Goal: Transaction & Acquisition: Purchase product/service

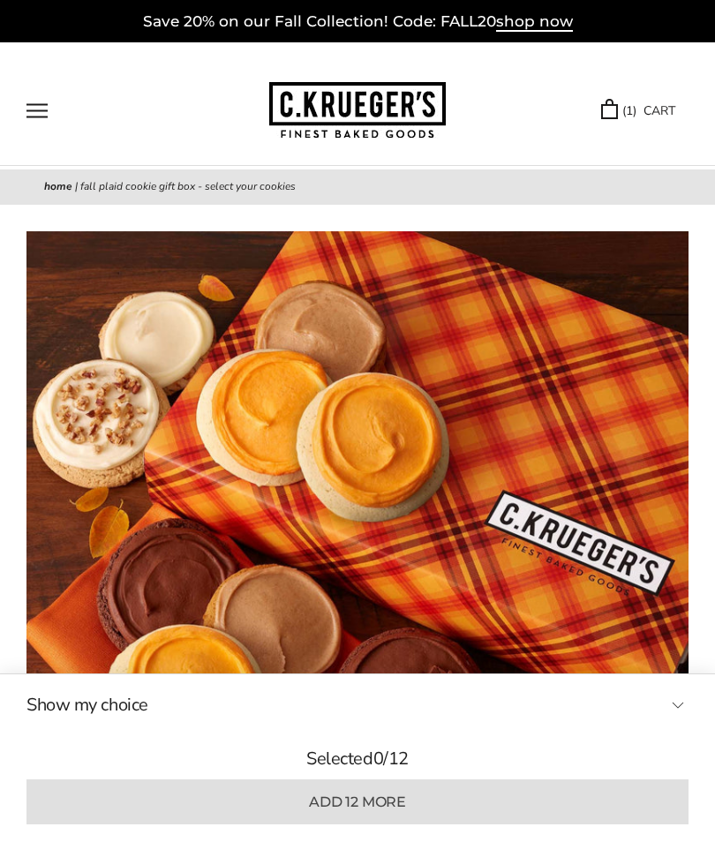
click at [635, 106] on link "( 1 ) CART" at bounding box center [638, 111] width 74 height 20
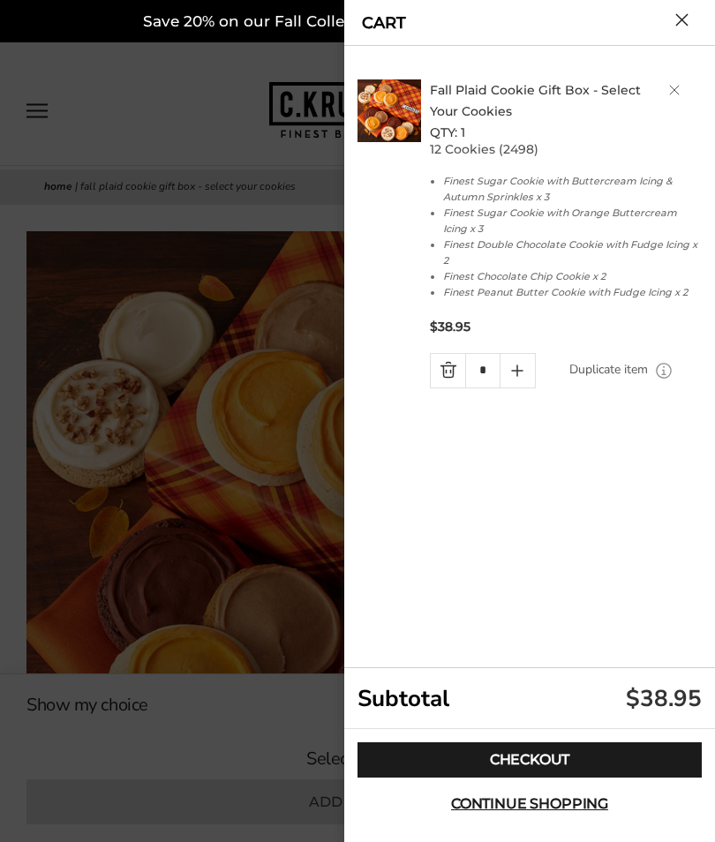
click at [676, 19] on button "Close cart" at bounding box center [681, 19] width 13 height 13
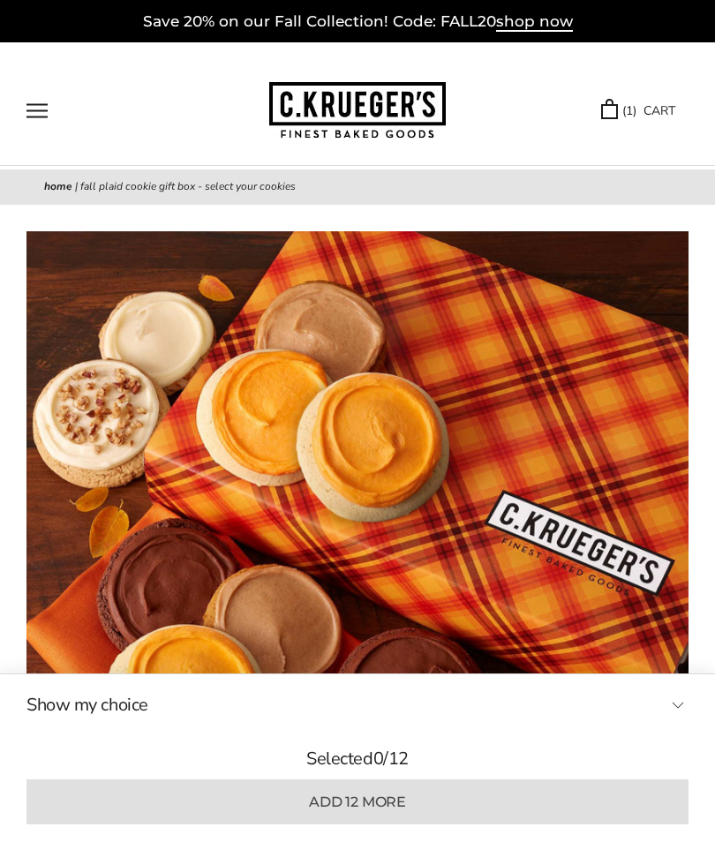
click at [636, 119] on link "( 1 ) CART" at bounding box center [638, 111] width 74 height 20
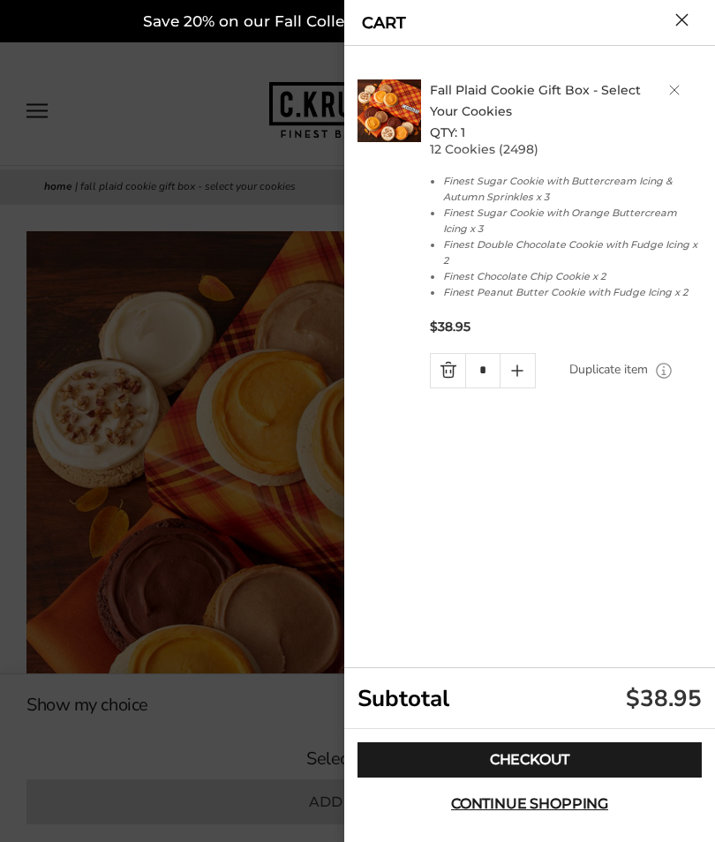
click at [521, 756] on link "Checkout" at bounding box center [529, 759] width 344 height 35
click at [675, 25] on button "Close cart" at bounding box center [681, 19] width 13 height 13
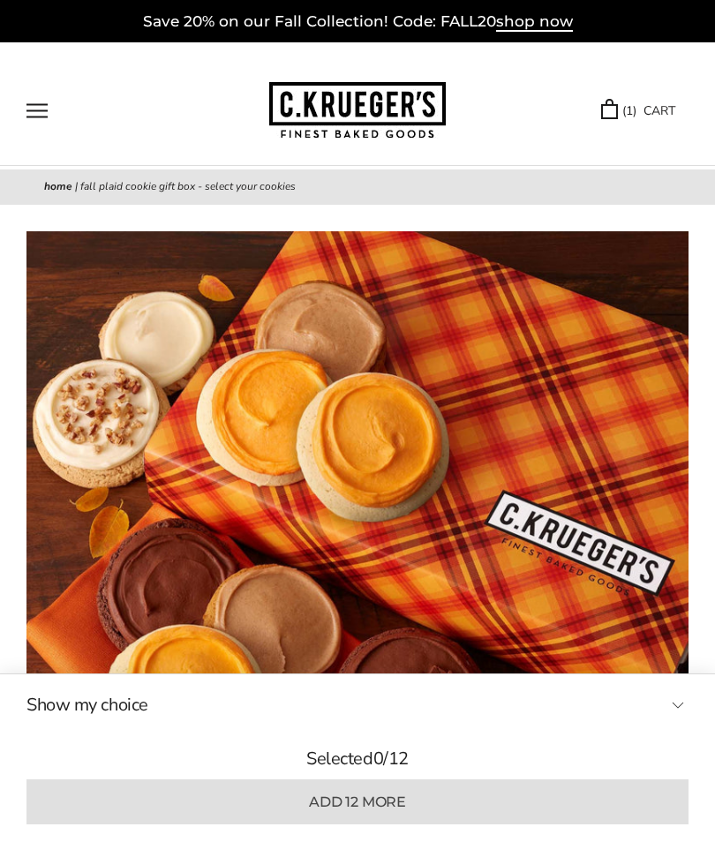
click at [645, 112] on link "( 1 ) CART" at bounding box center [638, 111] width 74 height 20
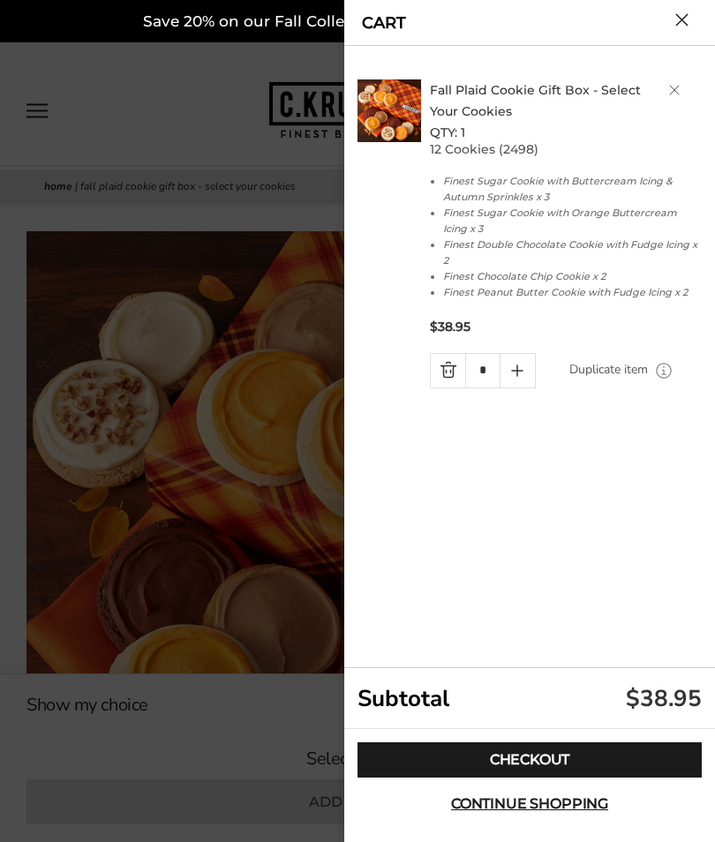
click at [538, 757] on link "Checkout" at bounding box center [529, 759] width 344 height 35
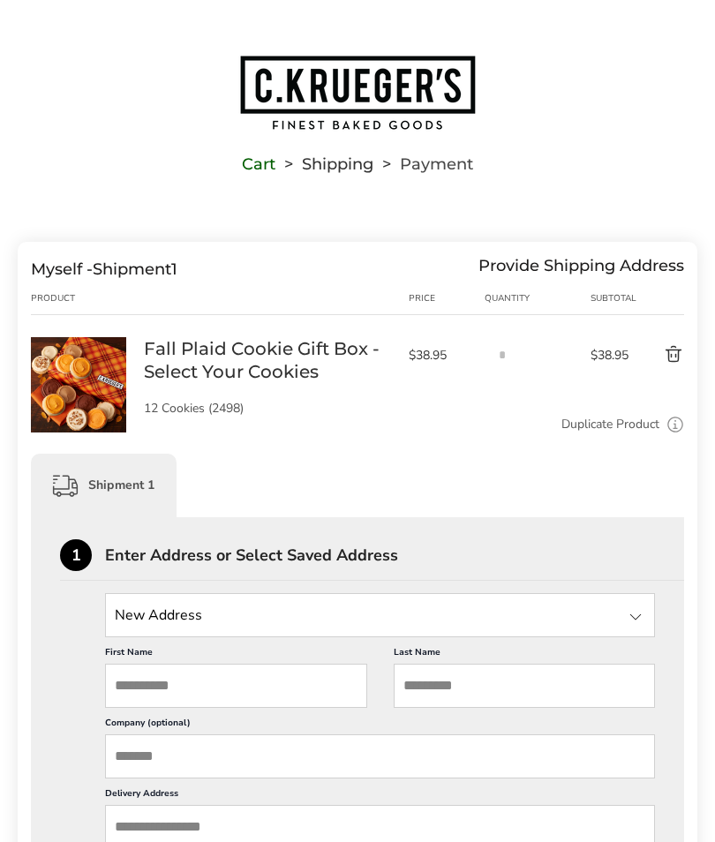
scroll to position [74, 0]
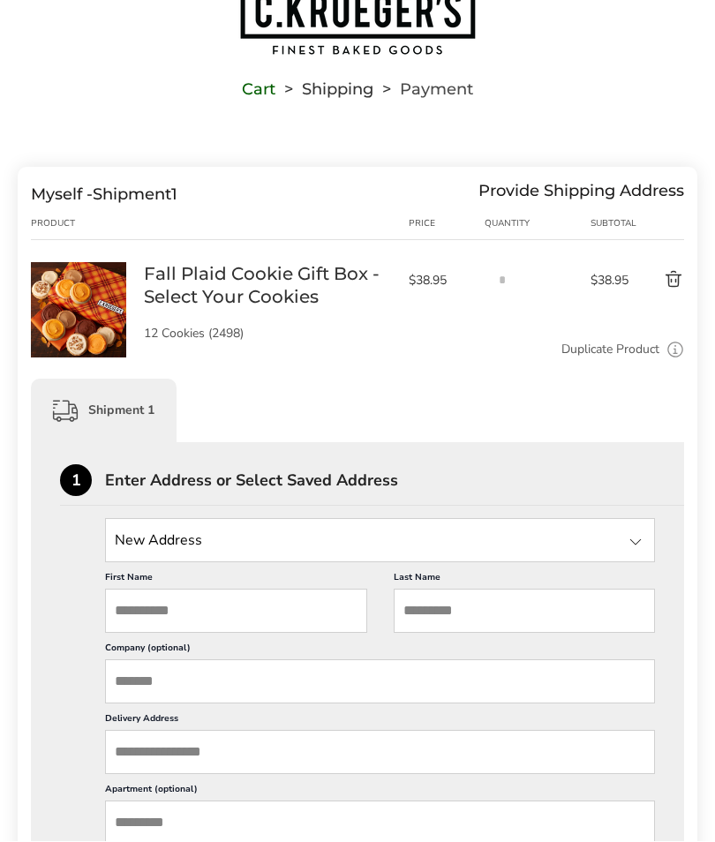
click at [622, 549] on input "State" at bounding box center [380, 541] width 550 height 44
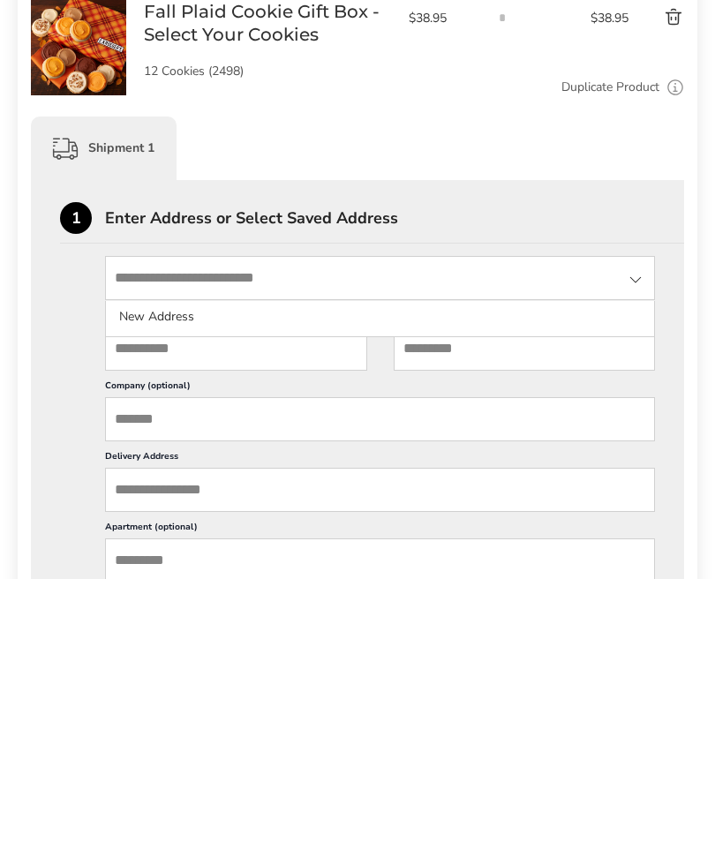
click at [628, 532] on div at bounding box center [635, 542] width 21 height 21
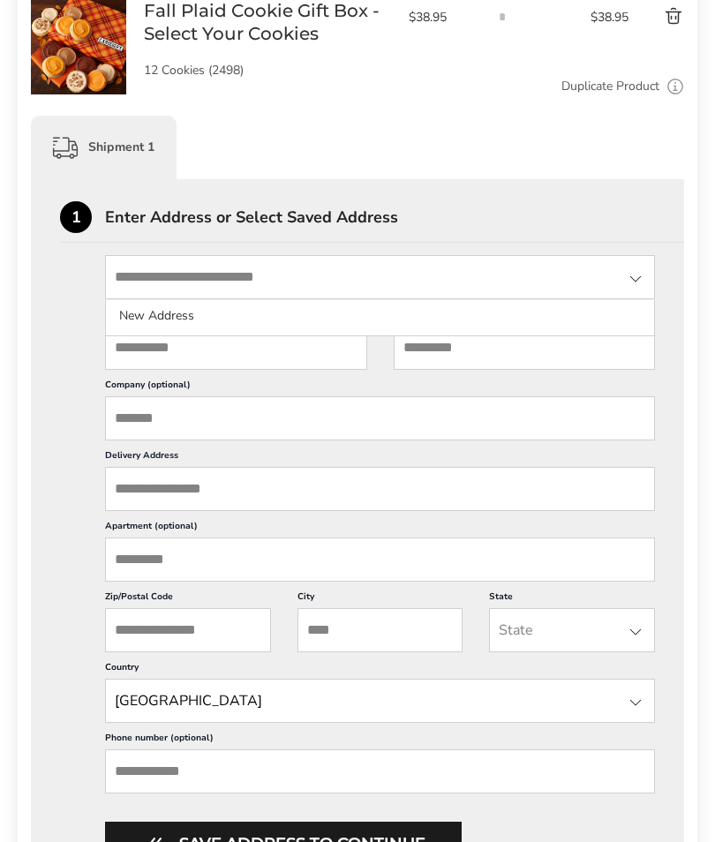
click at [143, 352] on input "First Name" at bounding box center [236, 348] width 262 height 44
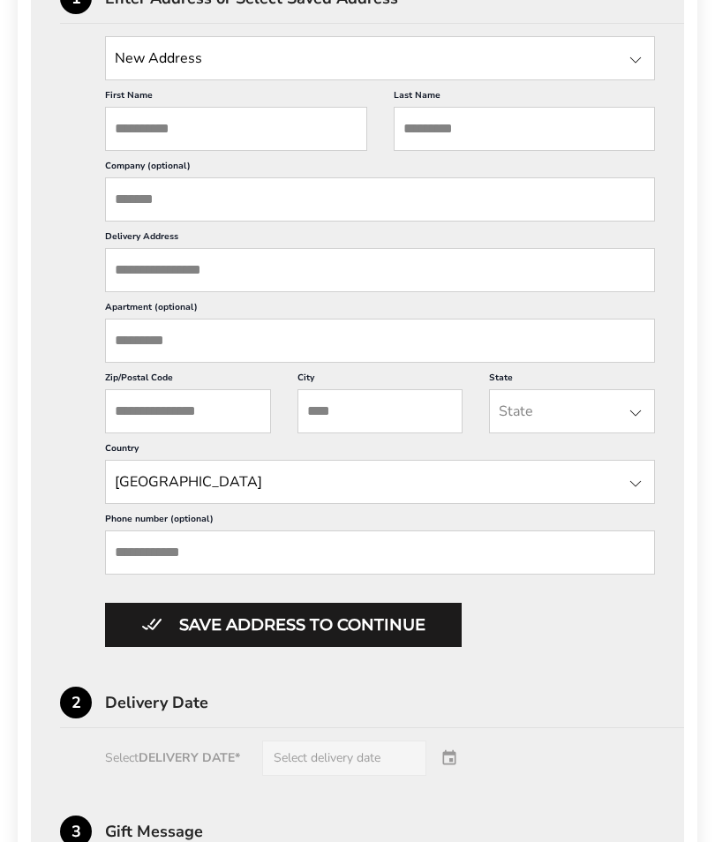
scroll to position [557, 0]
type input "****"
click at [519, 125] on input "Last Name" at bounding box center [524, 129] width 262 height 44
type input "*****"
click at [133, 216] on input "Company (optional)" at bounding box center [380, 199] width 550 height 44
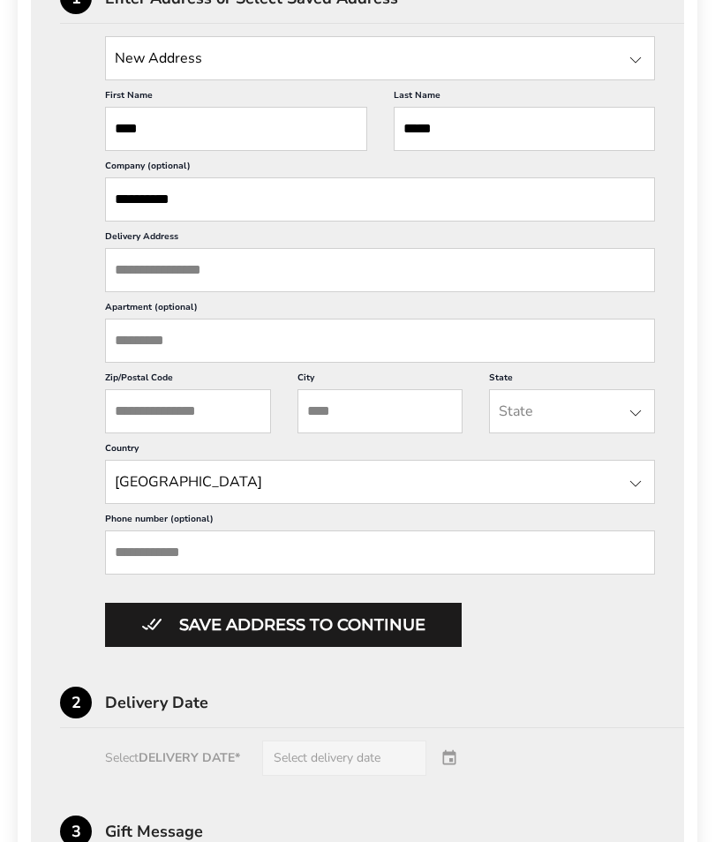
type input "**********"
click at [146, 292] on input "Delivery Address" at bounding box center [380, 270] width 550 height 44
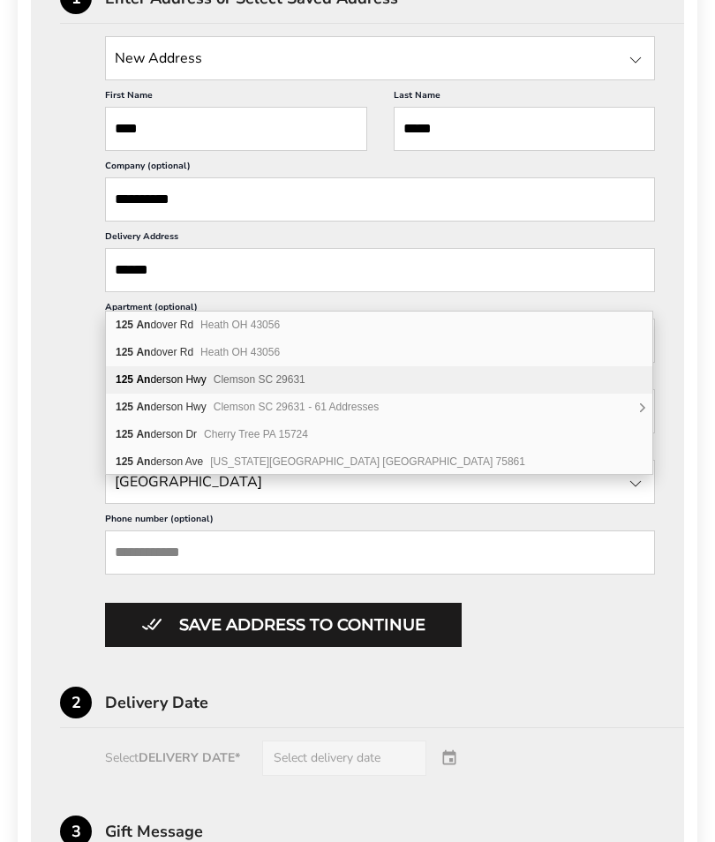
click at [179, 380] on div "125 An derson Hwy Clemson SC 29631" at bounding box center [379, 379] width 546 height 27
type input "**********"
type input "*******"
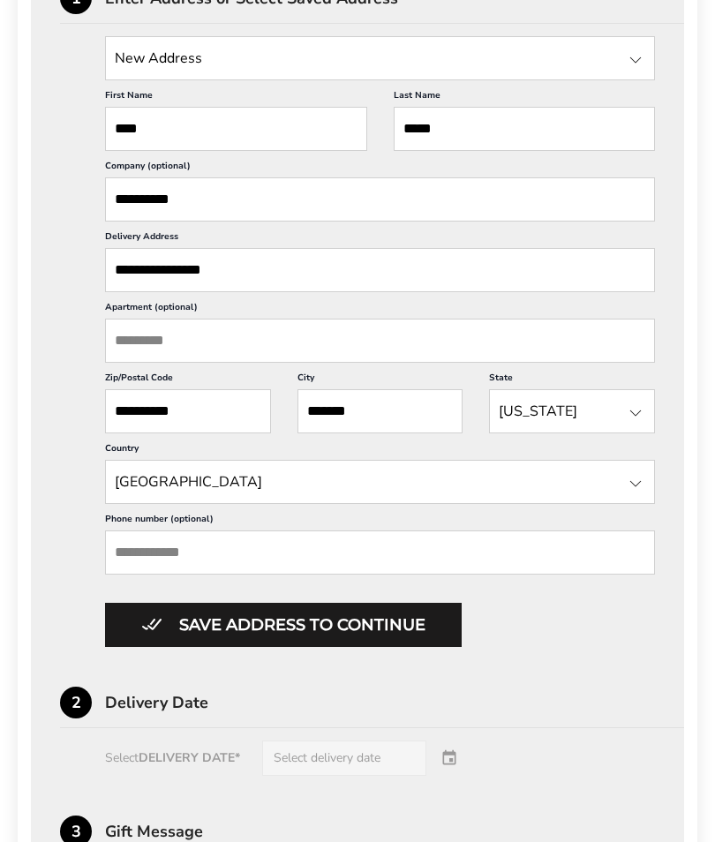
scroll to position [549, 0]
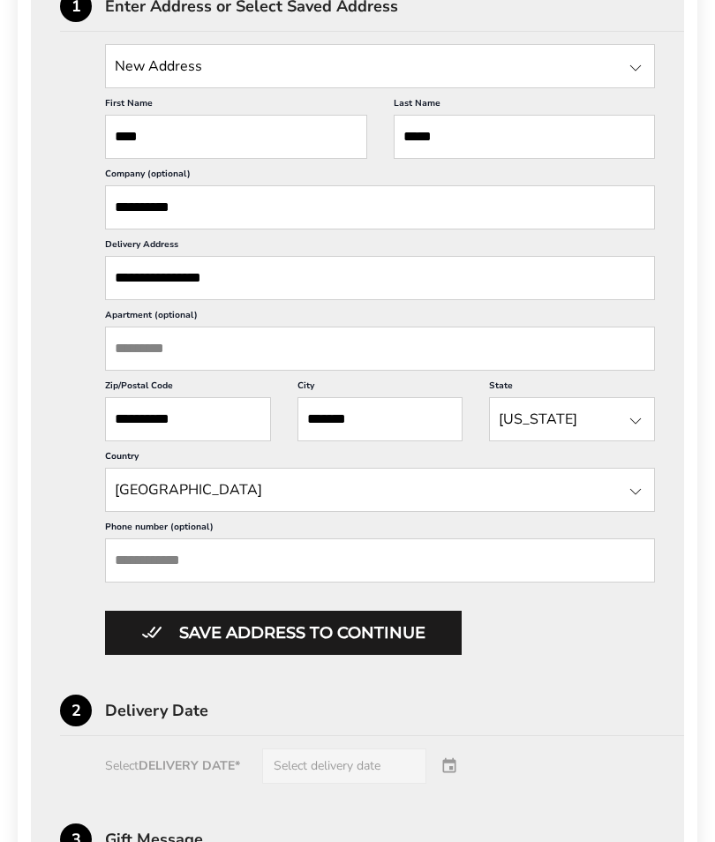
click at [138, 582] on input "Phone number (optional)" at bounding box center [380, 560] width 550 height 44
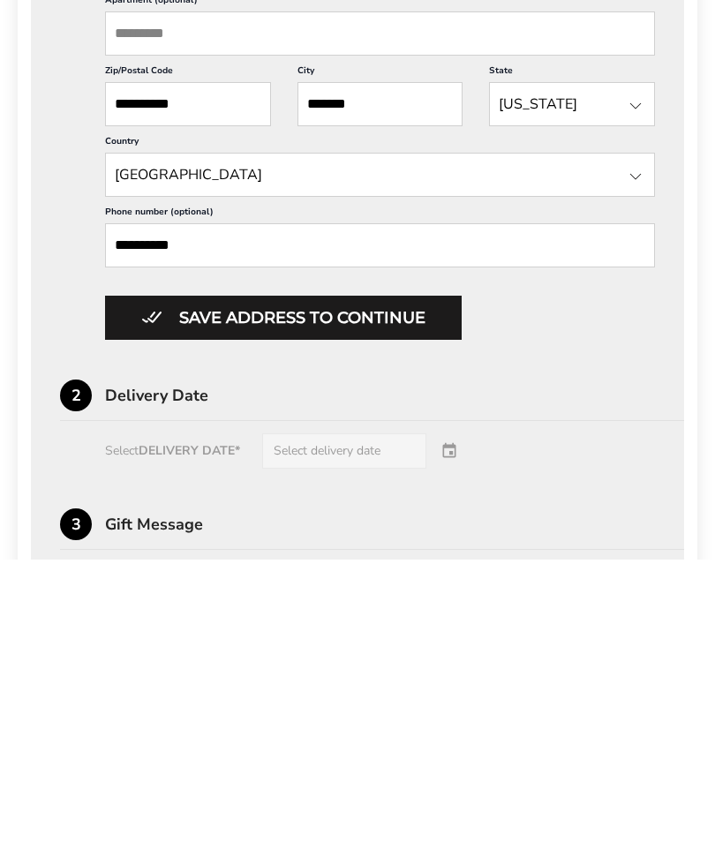
scroll to position [584, 0]
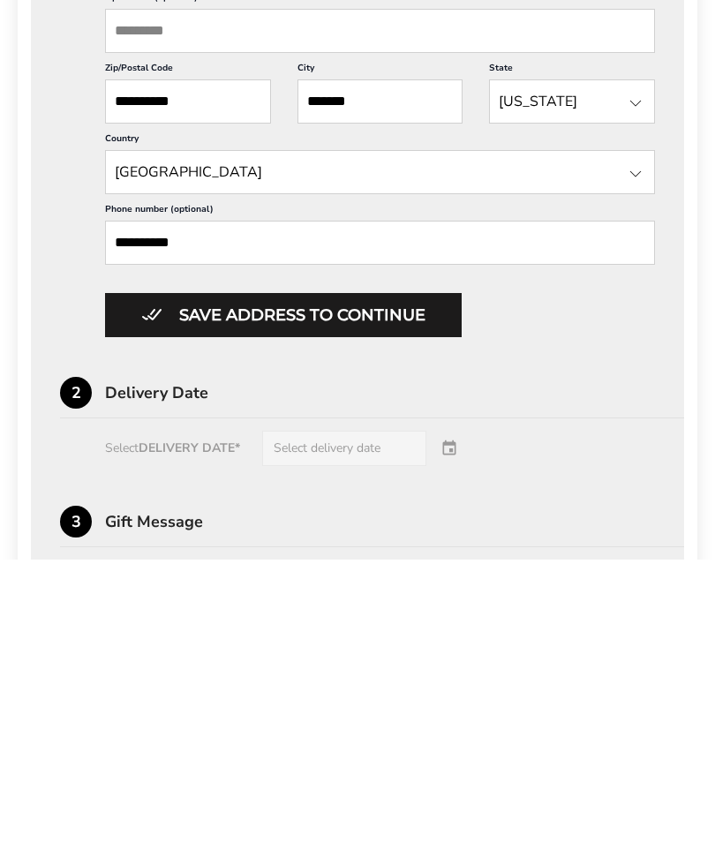
type input "**********"
click at [158, 575] on button "Save address to continue" at bounding box center [283, 597] width 356 height 44
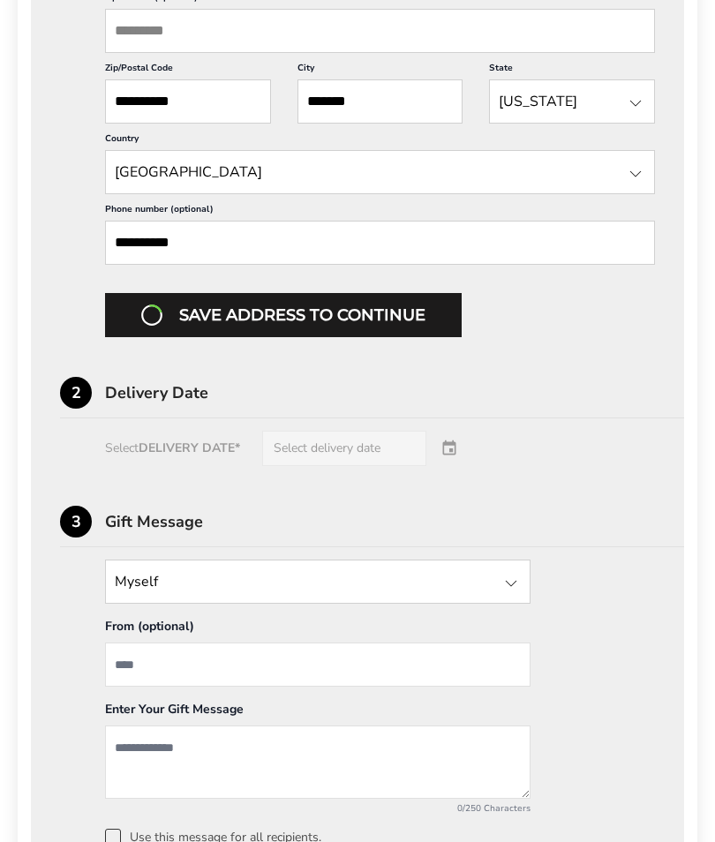
scroll to position [752, 0]
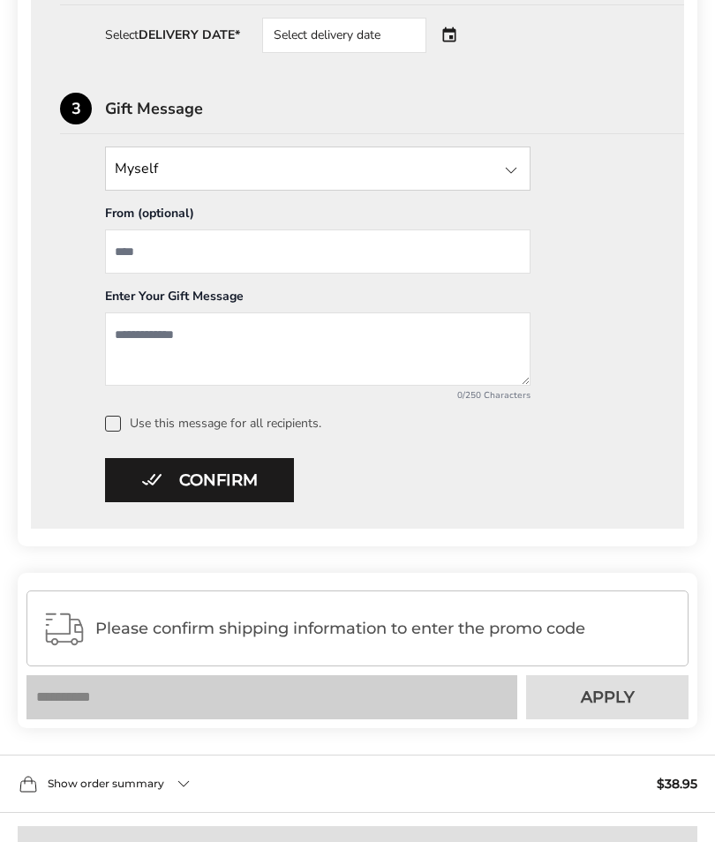
click at [141, 352] on textarea "Add a message" at bounding box center [317, 348] width 425 height 73
type textarea "**********"
click at [514, 176] on div at bounding box center [510, 170] width 21 height 21
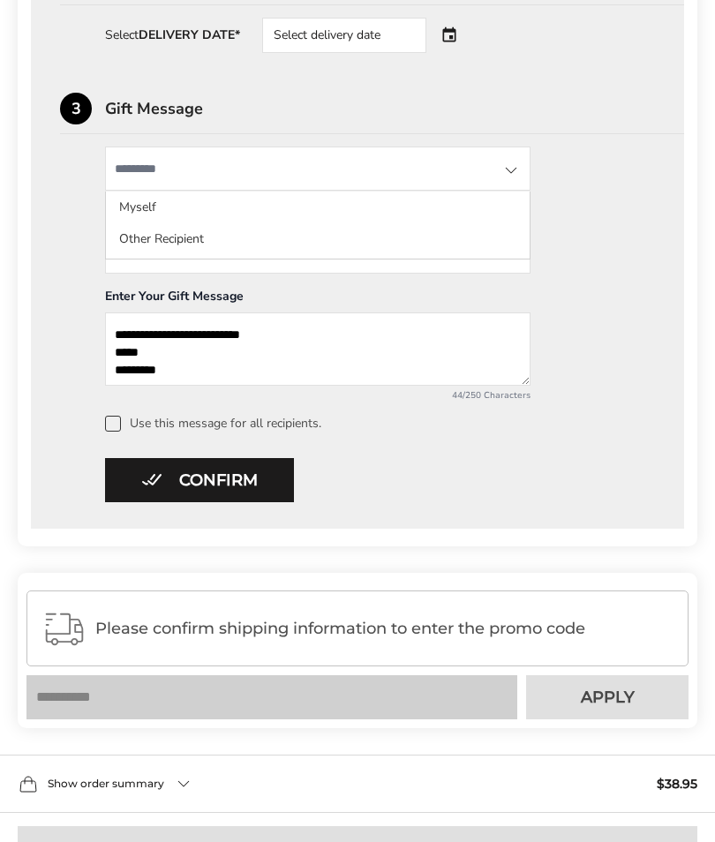
click at [193, 185] on input "State" at bounding box center [317, 168] width 425 height 44
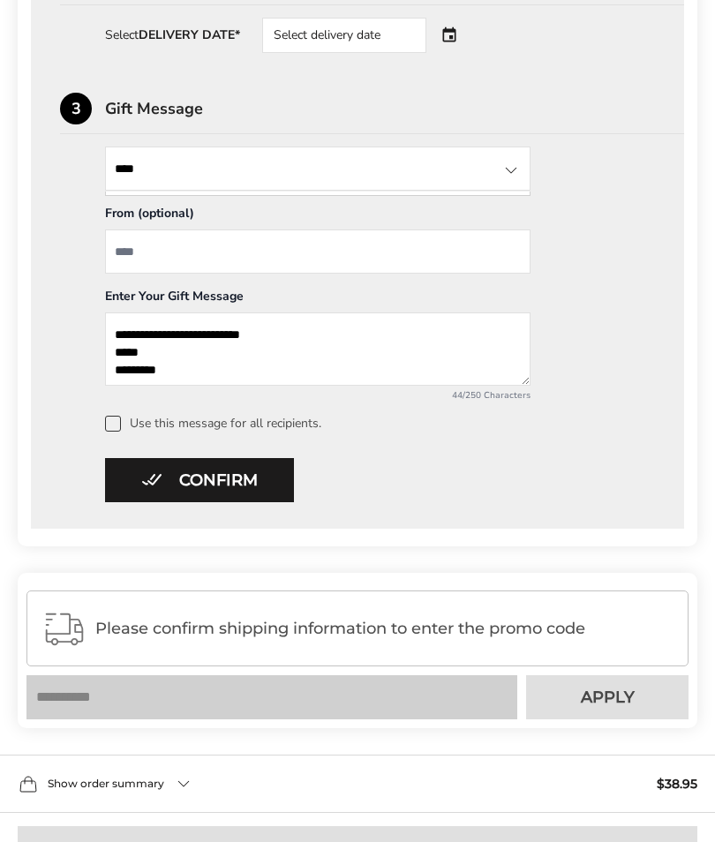
type input "****"
click at [158, 260] on input "From" at bounding box center [317, 251] width 425 height 44
click at [514, 172] on div at bounding box center [510, 170] width 21 height 21
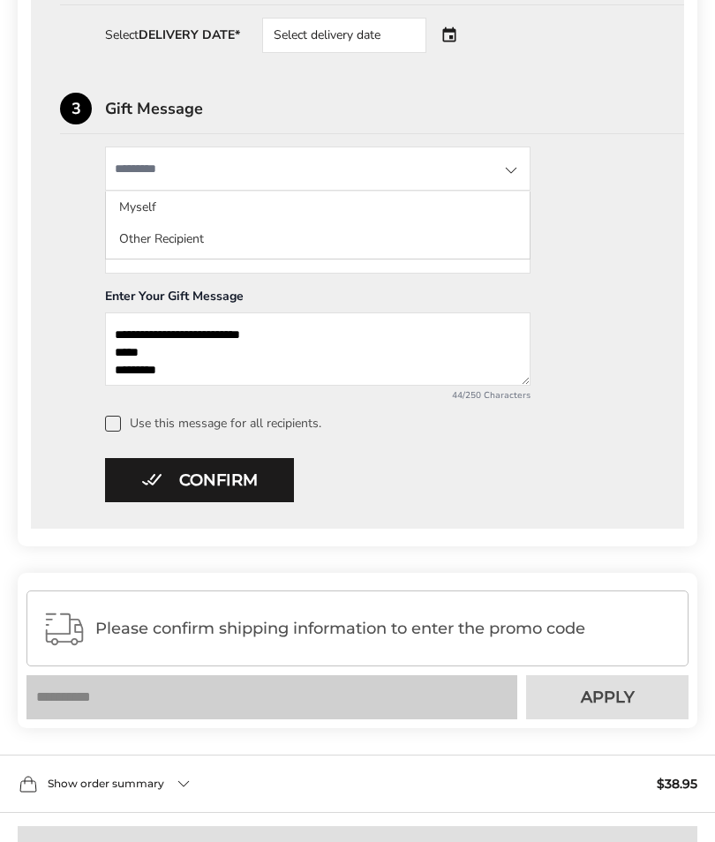
click at [181, 250] on li "Other Recipient" at bounding box center [317, 239] width 423 height 32
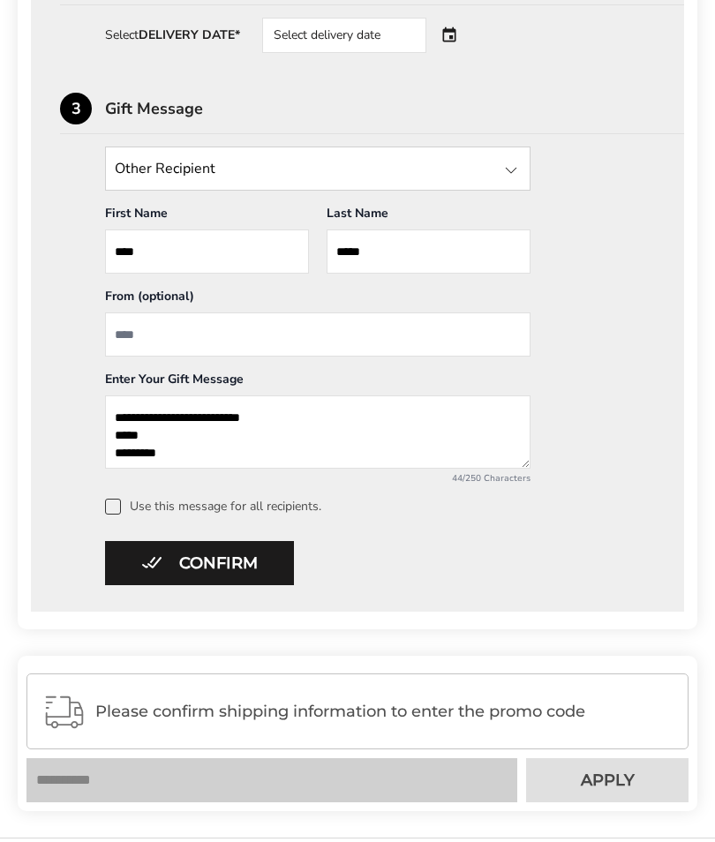
click at [179, 576] on button "Confirm" at bounding box center [199, 563] width 189 height 44
click at [113, 508] on span at bounding box center [113, 506] width 16 height 16
click at [238, 565] on button "Confirm" at bounding box center [199, 563] width 189 height 44
click at [190, 569] on button "Confirm" at bounding box center [199, 563] width 189 height 44
click at [507, 173] on div at bounding box center [510, 170] width 21 height 21
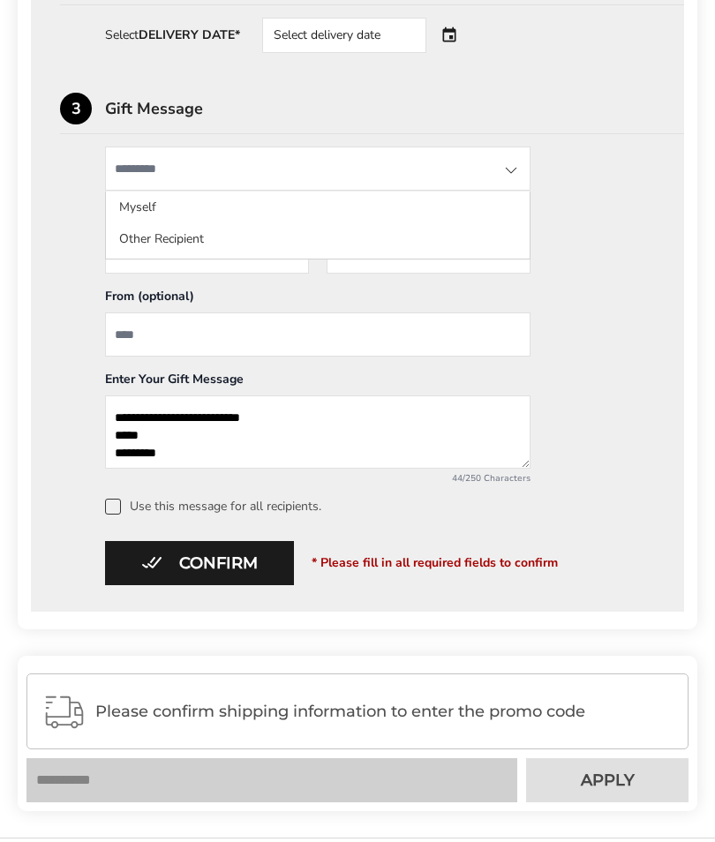
click at [176, 251] on li "Other Recipient" at bounding box center [317, 239] width 423 height 32
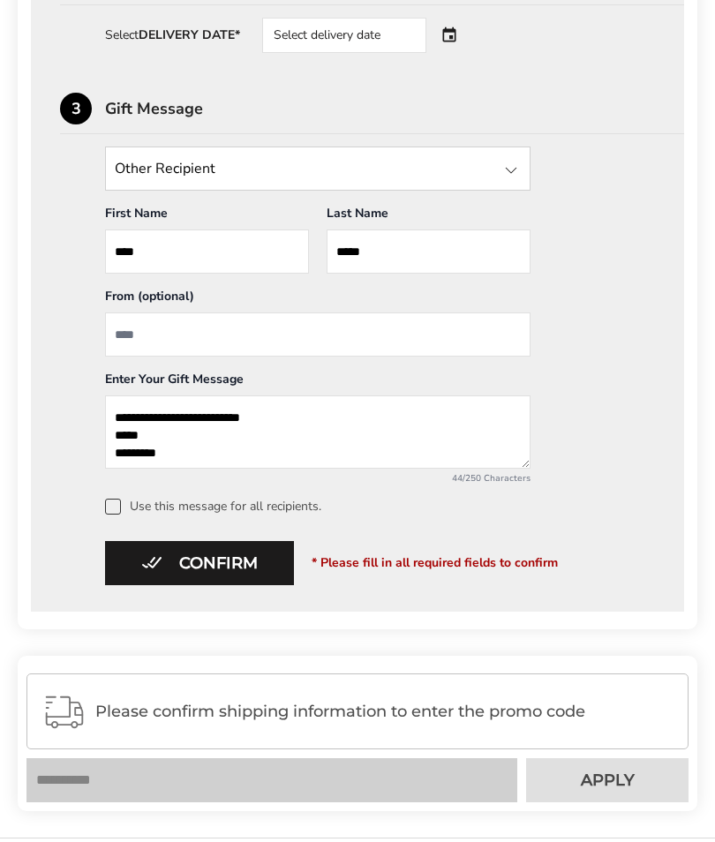
click at [189, 344] on input "From" at bounding box center [317, 334] width 425 height 44
type input "*********"
click at [206, 568] on button "Confirm" at bounding box center [199, 563] width 189 height 44
click at [171, 562] on button "Confirm" at bounding box center [199, 563] width 189 height 44
click at [158, 568] on button "Confirm" at bounding box center [199, 563] width 189 height 44
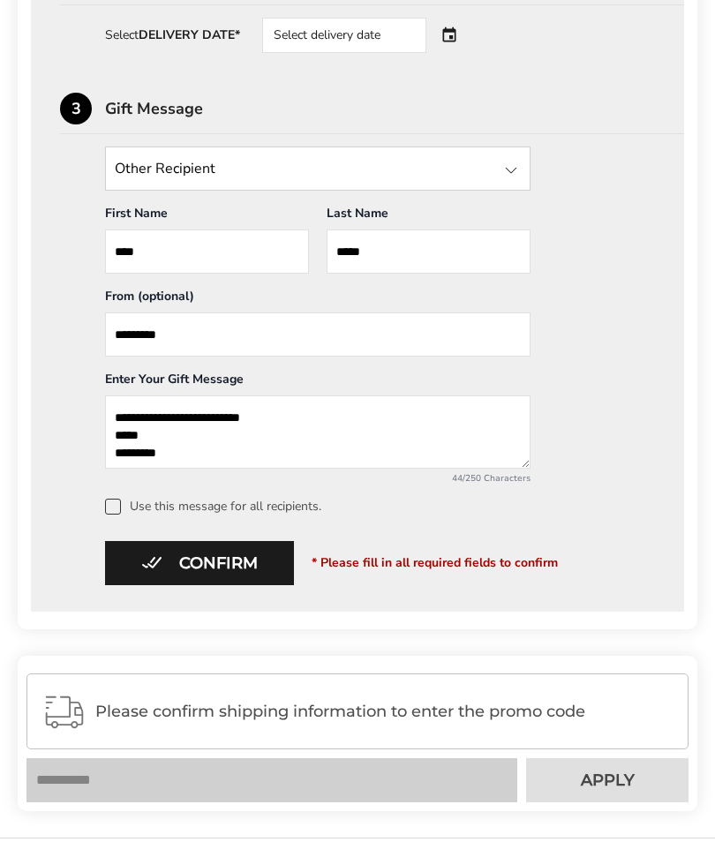
click at [457, 42] on div "Select delivery date" at bounding box center [368, 35] width 213 height 35
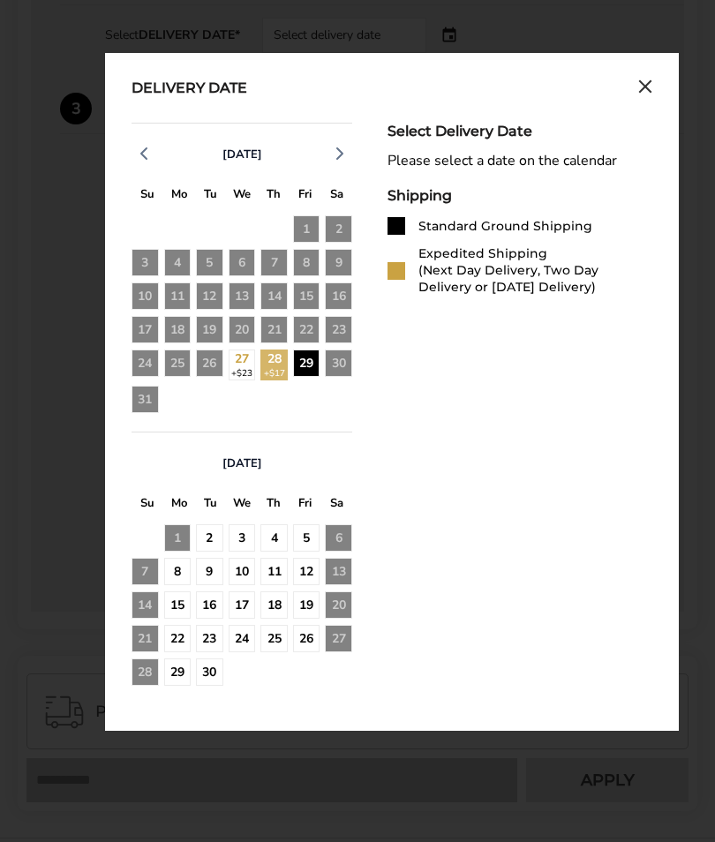
click at [305, 373] on div "29" at bounding box center [306, 362] width 27 height 27
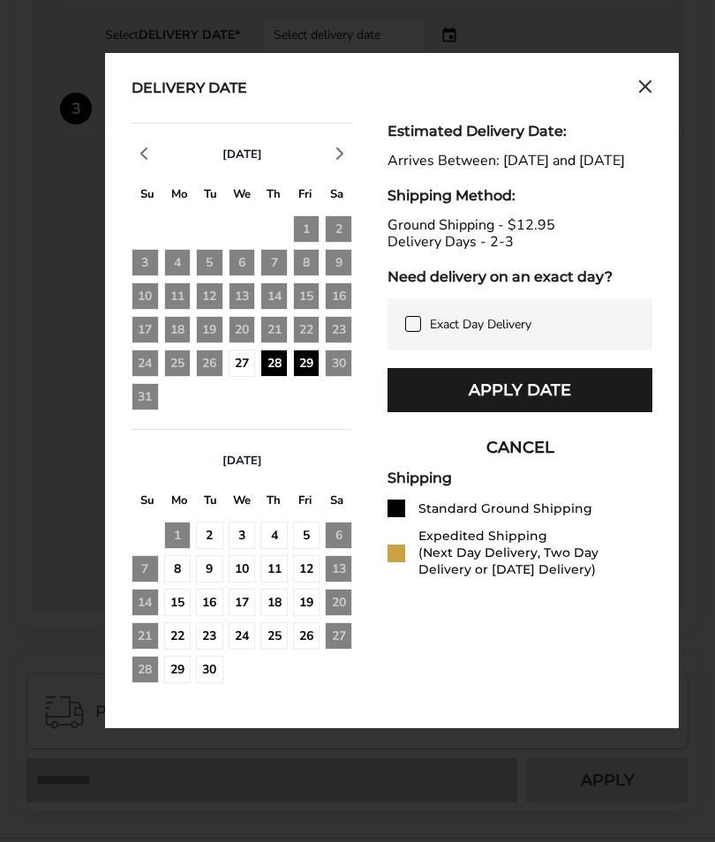
click at [335, 376] on div "30" at bounding box center [338, 363] width 27 height 28
click at [343, 370] on div "30" at bounding box center [338, 363] width 27 height 28
click at [301, 365] on div "29" at bounding box center [306, 362] width 27 height 27
click at [299, 365] on div "29" at bounding box center [306, 362] width 27 height 27
click at [298, 377] on div "29" at bounding box center [306, 362] width 27 height 27
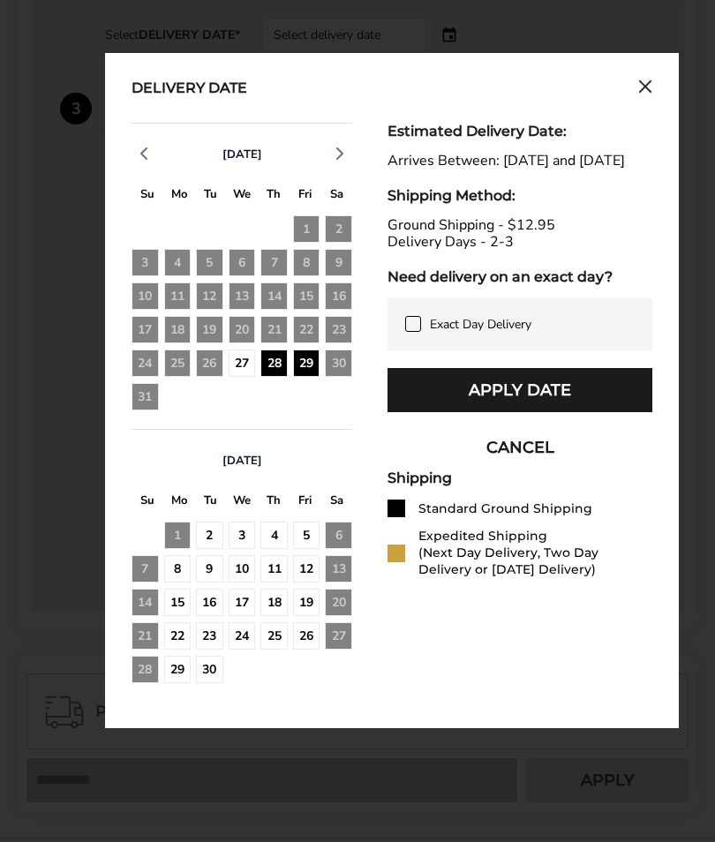
click at [305, 377] on div "29" at bounding box center [306, 362] width 27 height 27
click at [305, 374] on div "29" at bounding box center [306, 362] width 27 height 27
click at [205, 542] on div "2" at bounding box center [209, 534] width 27 height 27
click at [198, 542] on div "2" at bounding box center [209, 534] width 27 height 27
click at [275, 375] on div "28" at bounding box center [273, 362] width 27 height 27
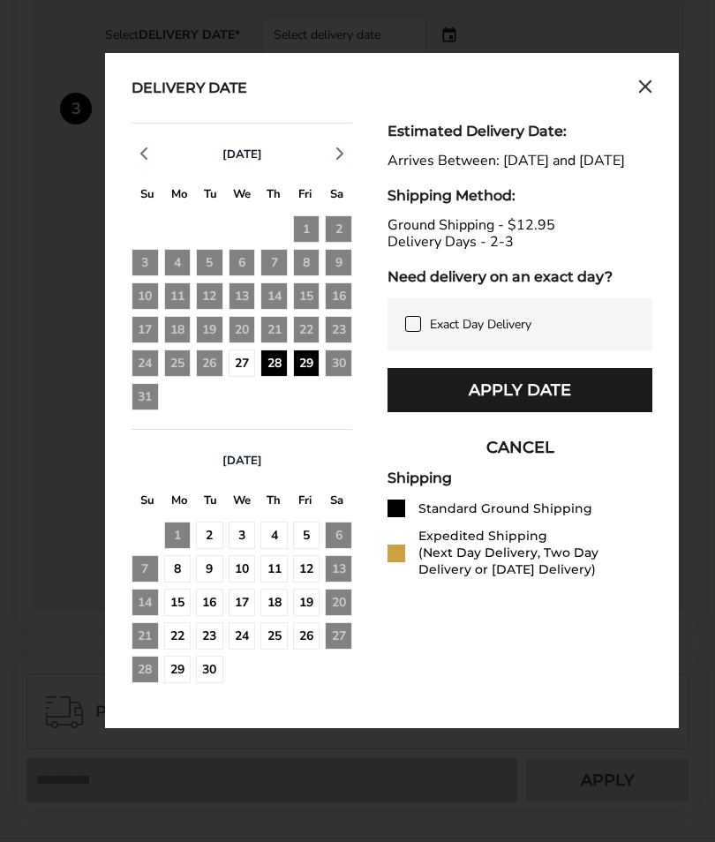
click at [234, 377] on div "27" at bounding box center [241, 362] width 27 height 27
click at [238, 365] on div "27" at bounding box center [241, 362] width 27 height 27
click at [300, 368] on div "29" at bounding box center [306, 362] width 27 height 27
click at [396, 517] on div "Shipping Standard Ground Shipping Expedited Shipping (Next Day Delivery, Two Da…" at bounding box center [519, 523] width 265 height 109
click at [311, 377] on div "29" at bounding box center [306, 362] width 27 height 27
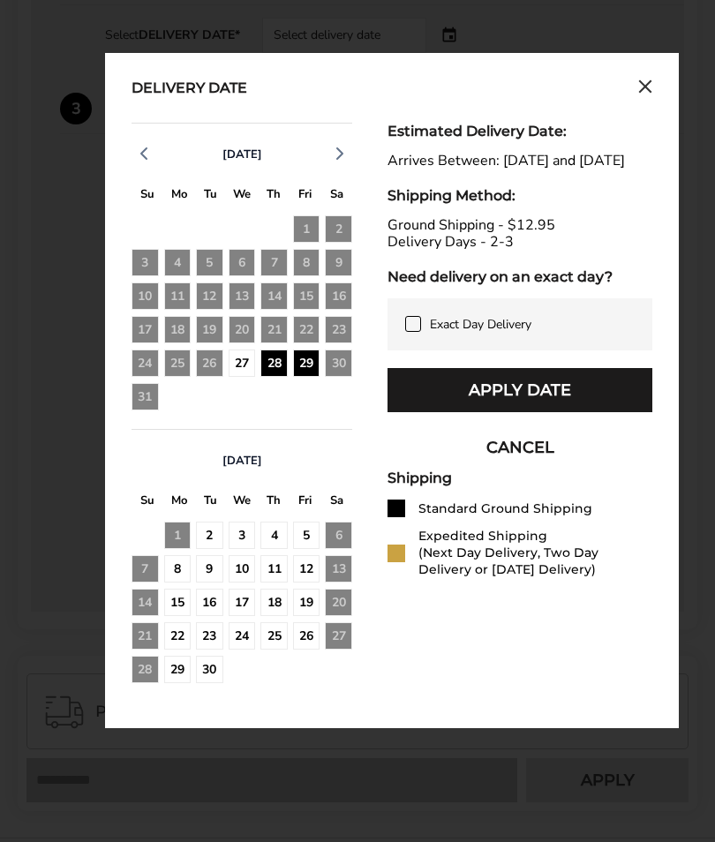
click at [304, 372] on div "29" at bounding box center [306, 362] width 27 height 27
click at [302, 369] on div "29" at bounding box center [306, 362] width 27 height 27
click at [199, 543] on div "2" at bounding box center [209, 534] width 27 height 27
click at [305, 377] on div "29" at bounding box center [306, 362] width 27 height 27
click at [308, 373] on div "29" at bounding box center [306, 362] width 27 height 27
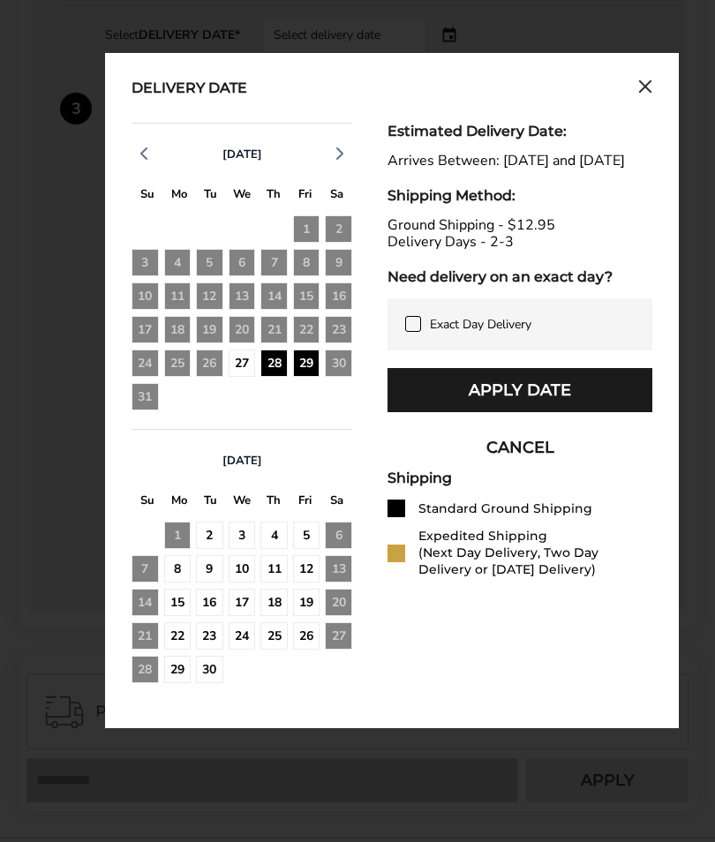
click at [312, 367] on div "29" at bounding box center [306, 362] width 27 height 27
click at [302, 373] on div "29" at bounding box center [306, 362] width 27 height 27
click at [311, 375] on div "29" at bounding box center [306, 362] width 27 height 27
click at [247, 376] on div "27" at bounding box center [241, 362] width 27 height 27
click at [241, 536] on div "3" at bounding box center [241, 534] width 27 height 27
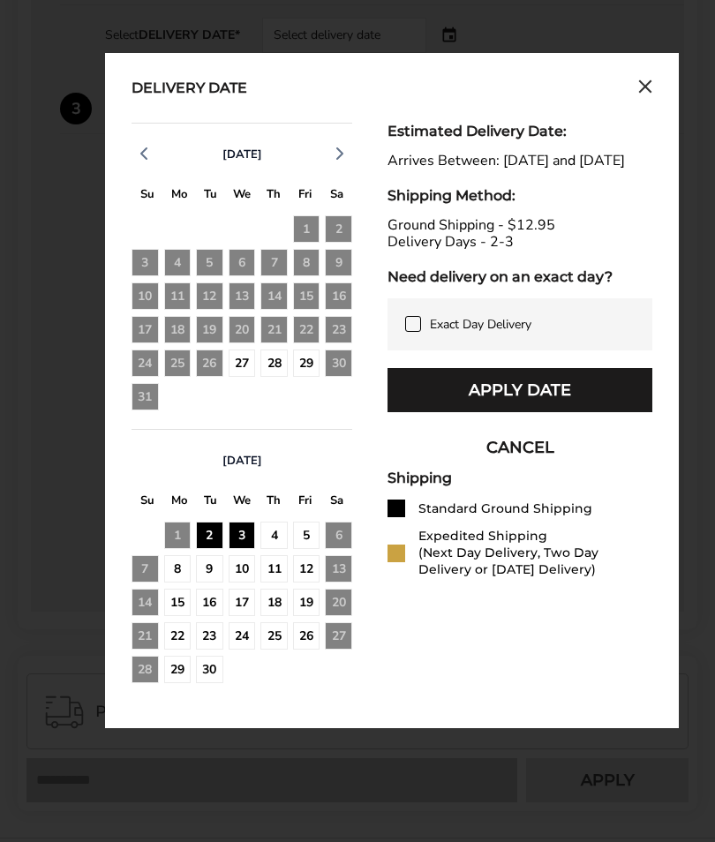
click at [305, 363] on div "29" at bounding box center [306, 362] width 27 height 27
click at [501, 412] on button "Apply Date" at bounding box center [519, 390] width 265 height 44
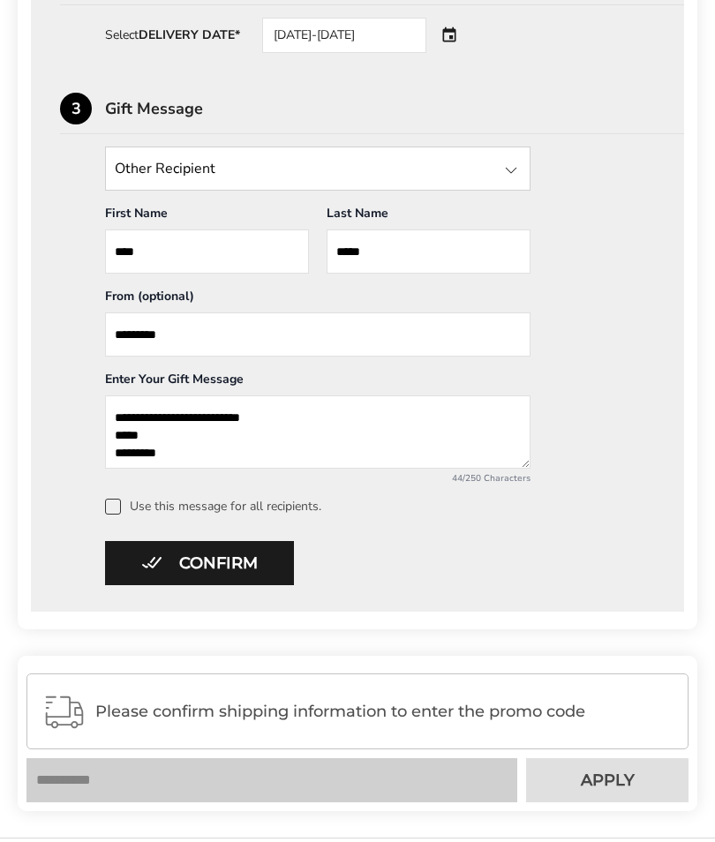
click at [199, 569] on button "Confirm" at bounding box center [199, 563] width 189 height 44
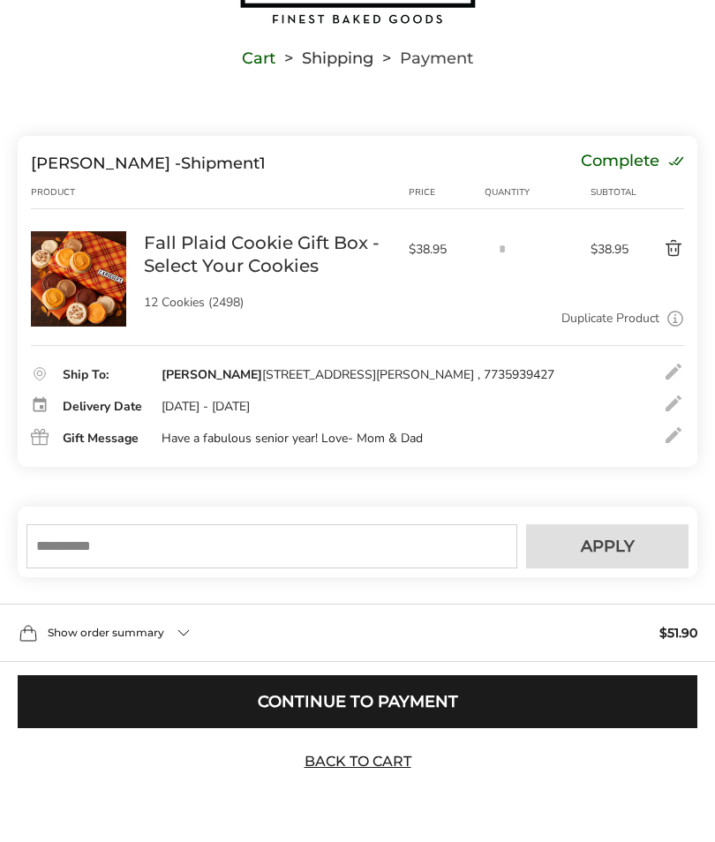
scroll to position [60, 0]
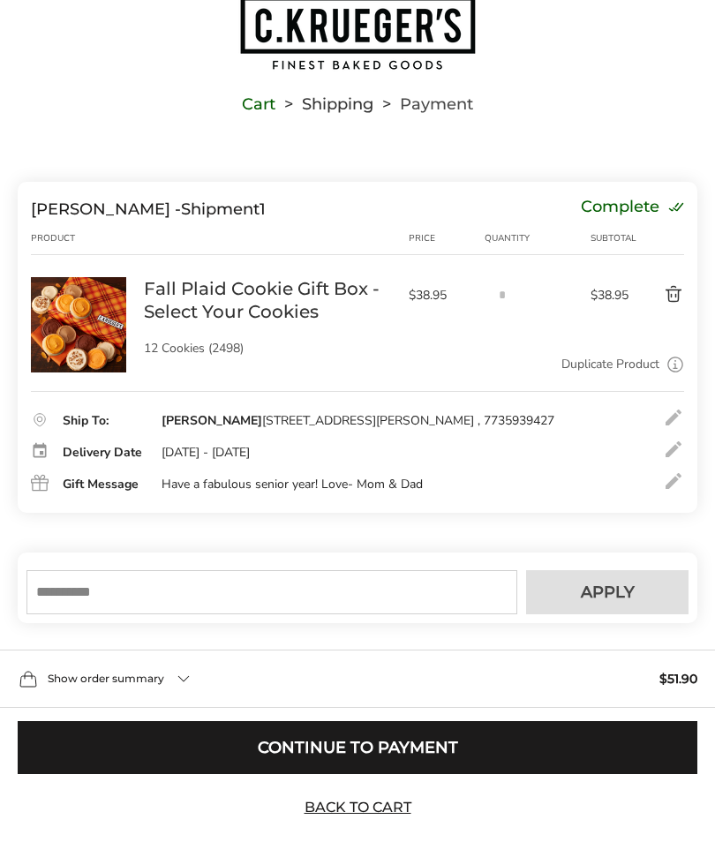
click at [89, 614] on input "text" at bounding box center [271, 592] width 491 height 44
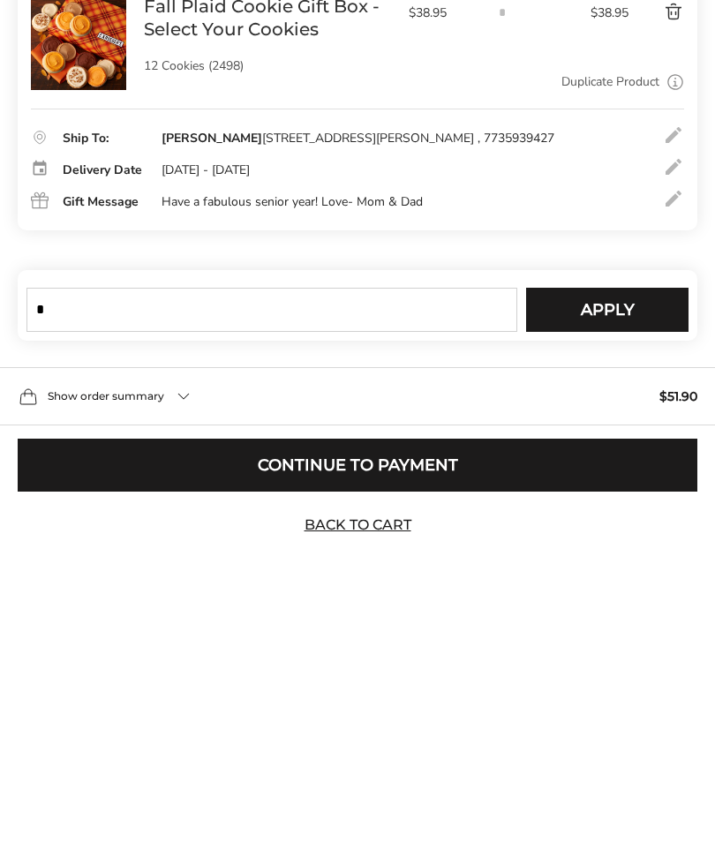
scroll to position [137, 0]
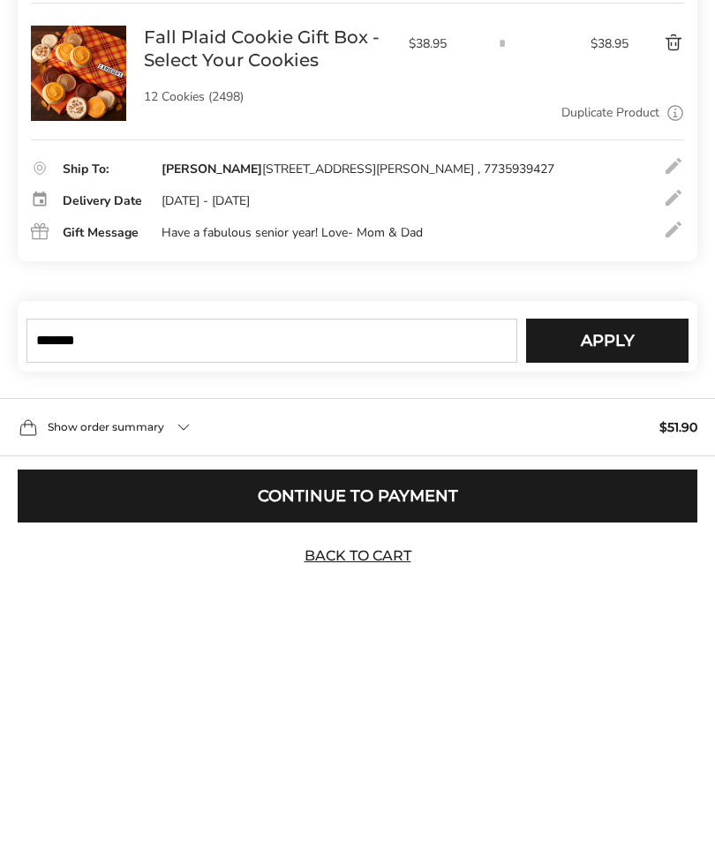
type input "*******"
click at [606, 538] on span "Apply" at bounding box center [607, 546] width 54 height 16
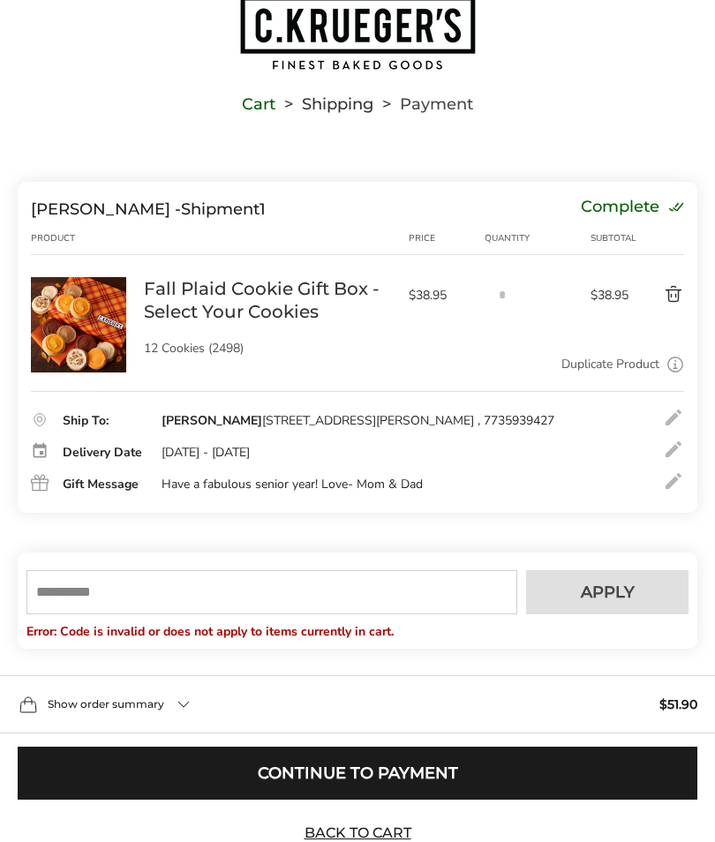
click at [54, 614] on input "text" at bounding box center [271, 592] width 491 height 44
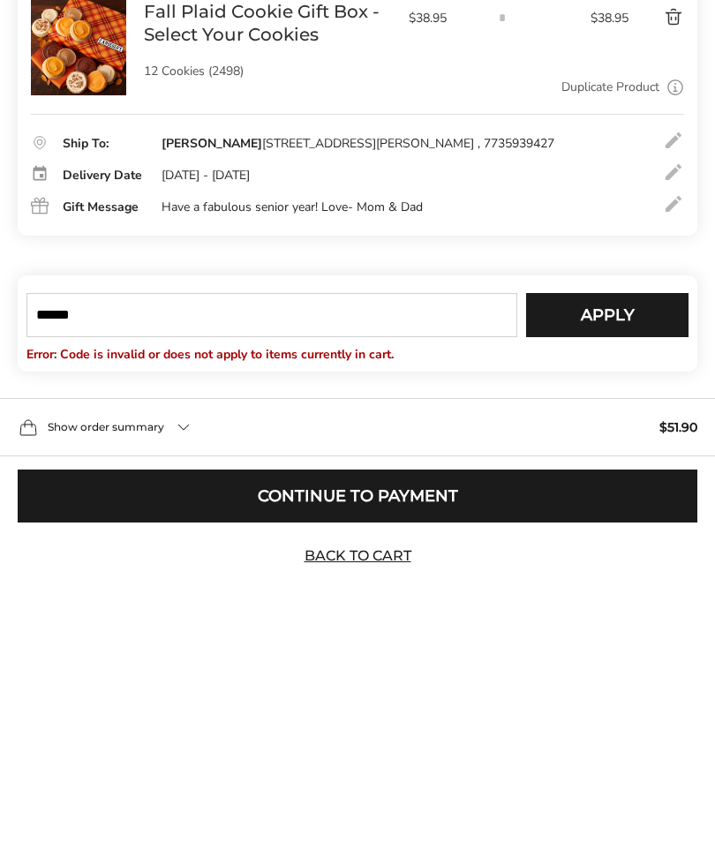
type input "******"
click at [598, 513] on span "Apply" at bounding box center [607, 521] width 54 height 16
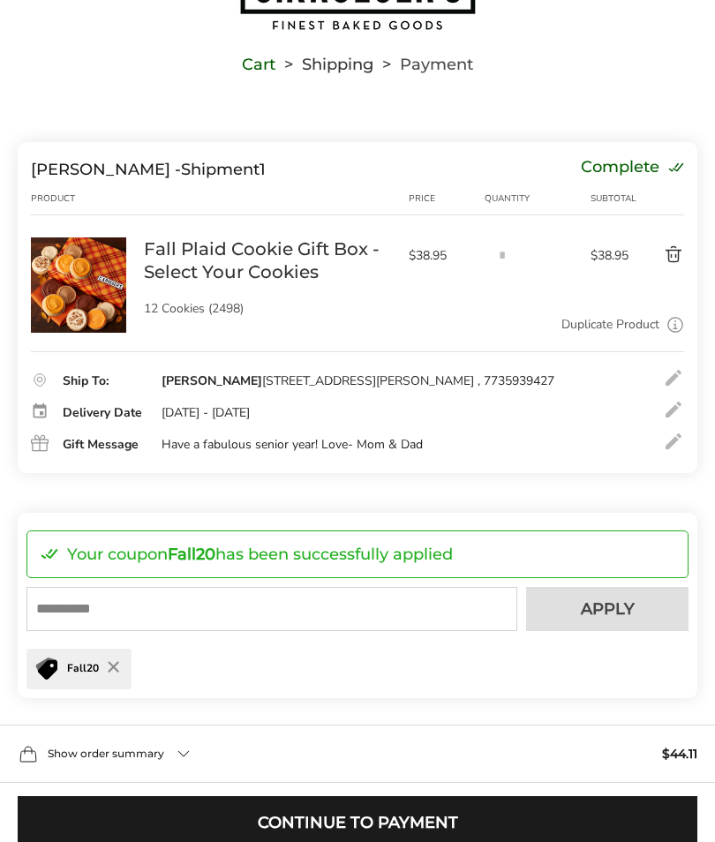
scroll to position [175, 0]
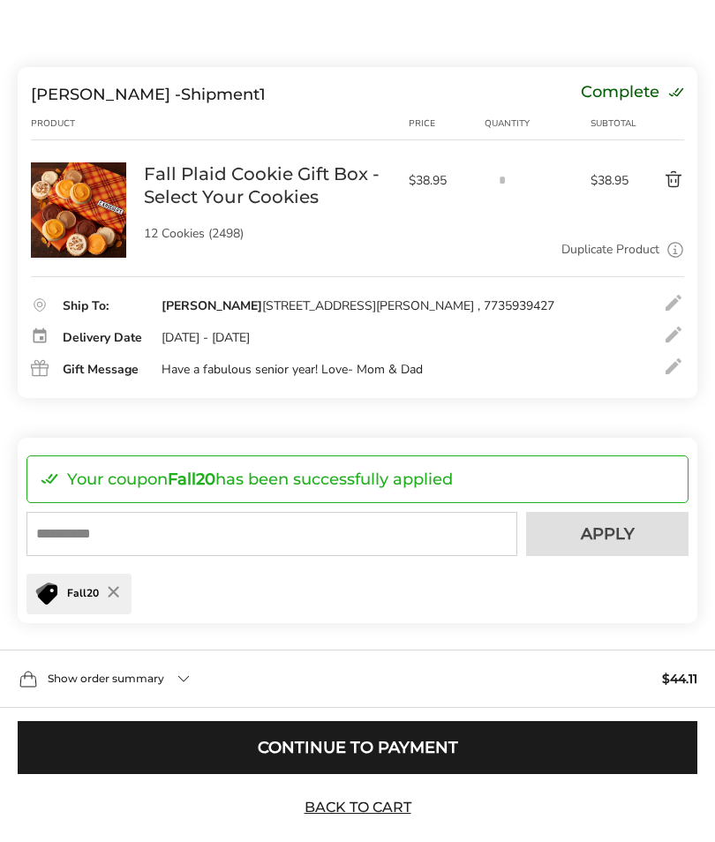
click at [186, 708] on div "Show order summary $44.11" at bounding box center [357, 678] width 715 height 58
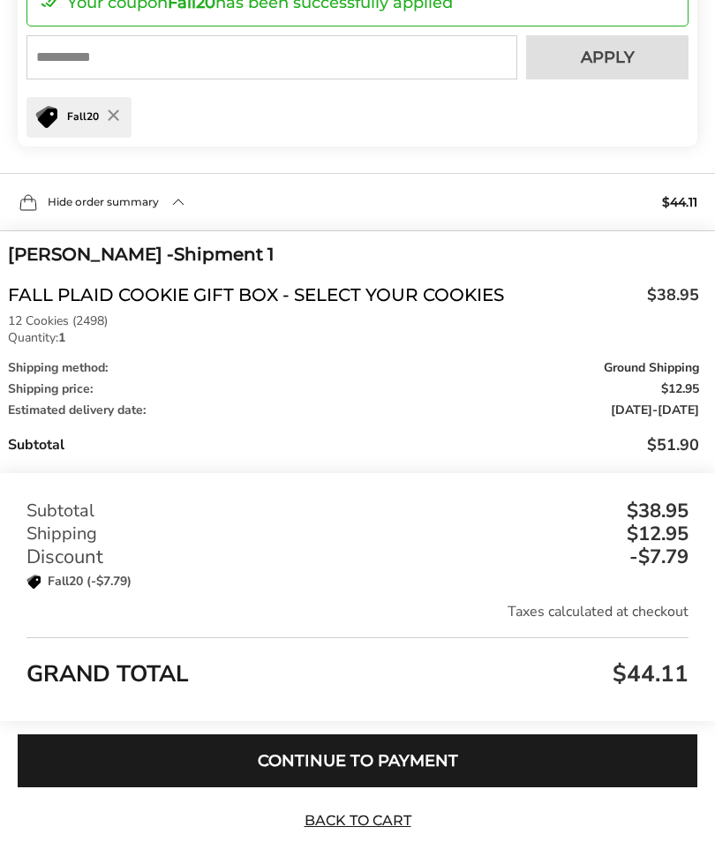
scroll to position [663, 0]
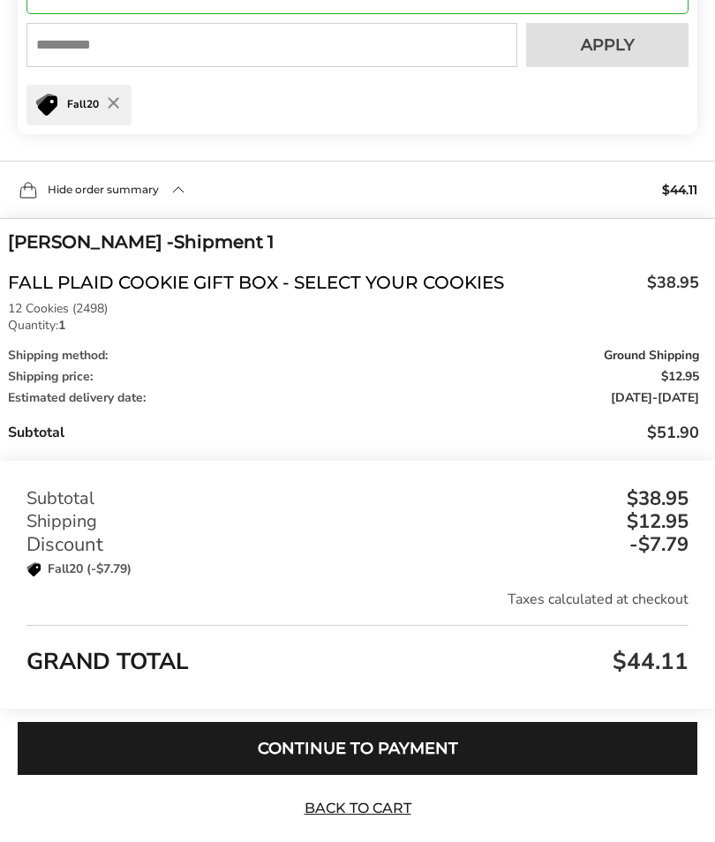
click at [331, 775] on button "Continue to Payment" at bounding box center [357, 748] width 679 height 53
